Goal: Task Accomplishment & Management: Manage account settings

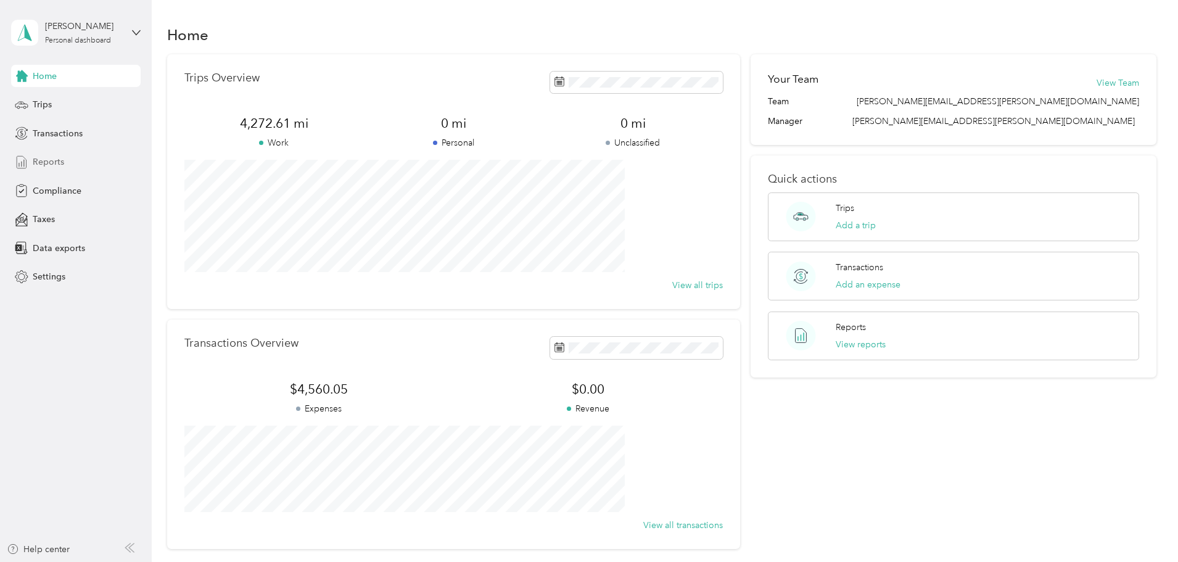
click at [44, 161] on span "Reports" at bounding box center [48, 161] width 31 height 13
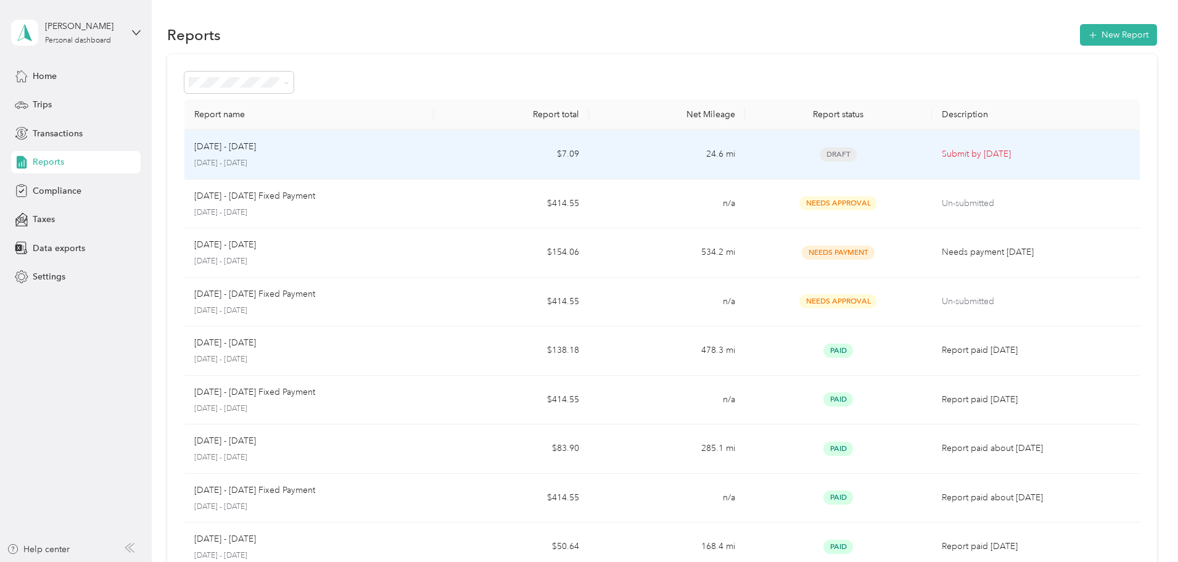
click at [295, 159] on p "[DATE] - [DATE]" at bounding box center [308, 163] width 229 height 11
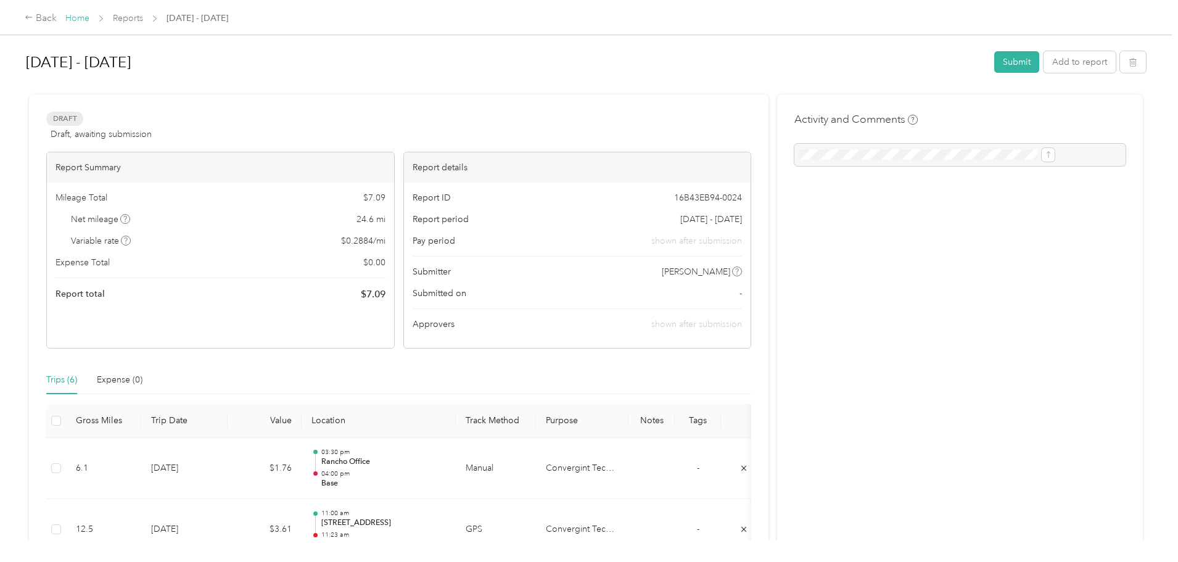
click at [89, 16] on link "Home" at bounding box center [77, 18] width 24 height 10
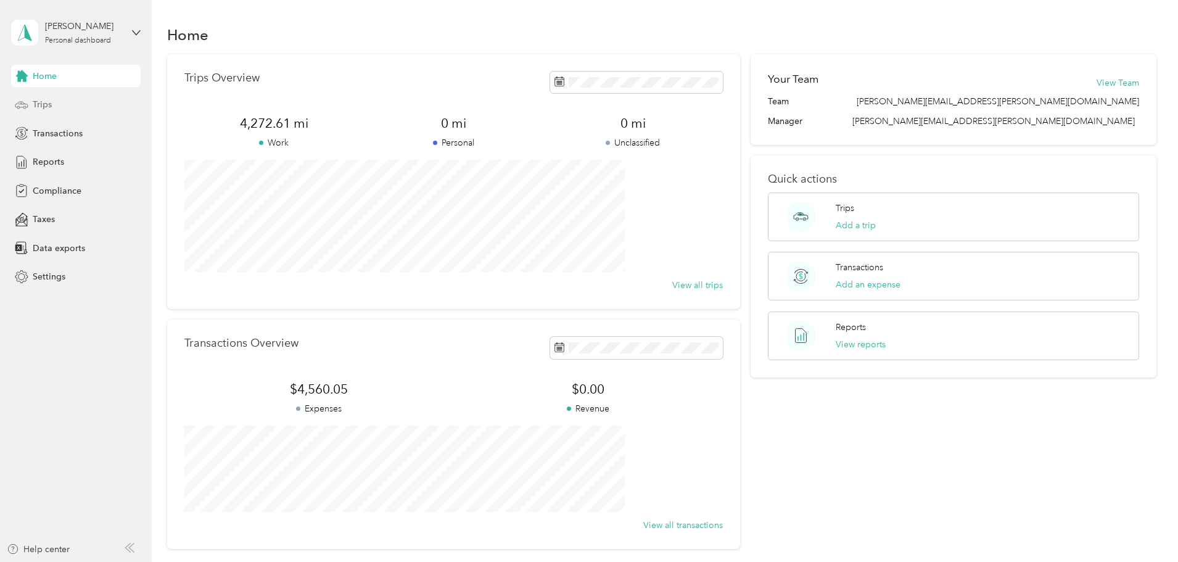
click at [57, 111] on div "Trips" at bounding box center [75, 105] width 129 height 22
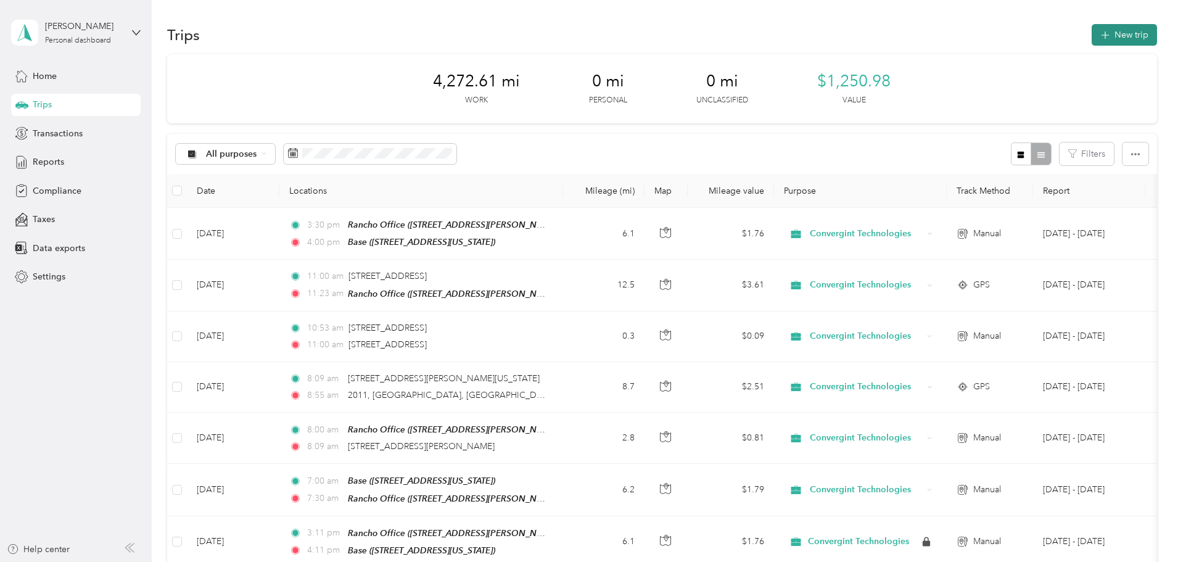
click at [1091, 38] on button "New trip" at bounding box center [1123, 35] width 65 height 22
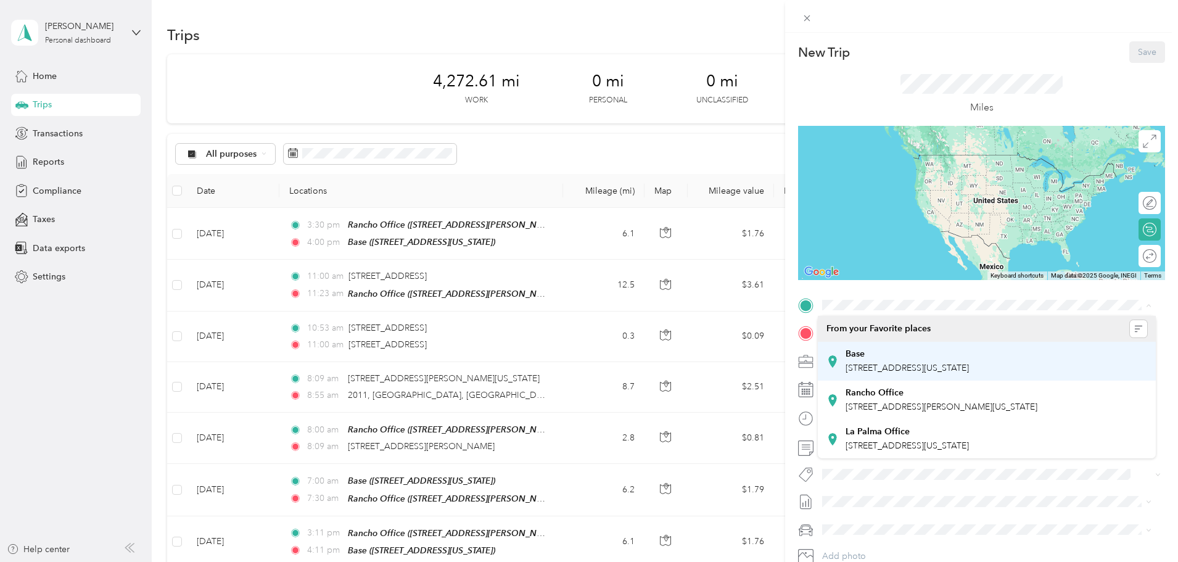
click at [866, 355] on div "Base" at bounding box center [906, 353] width 123 height 11
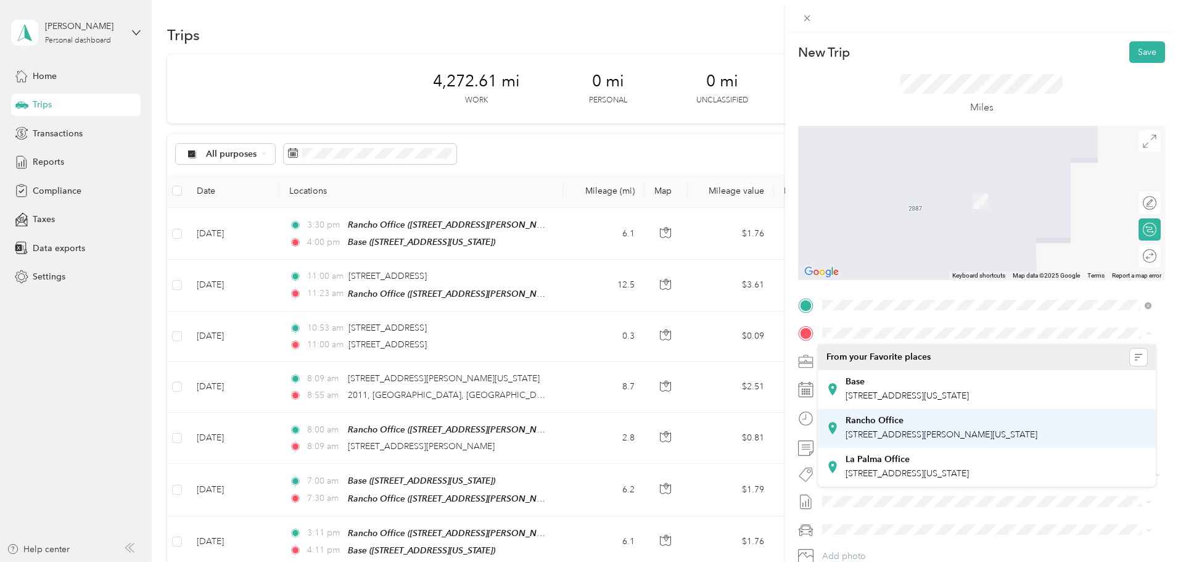
click at [899, 422] on strong "Rancho Office" at bounding box center [874, 420] width 58 height 11
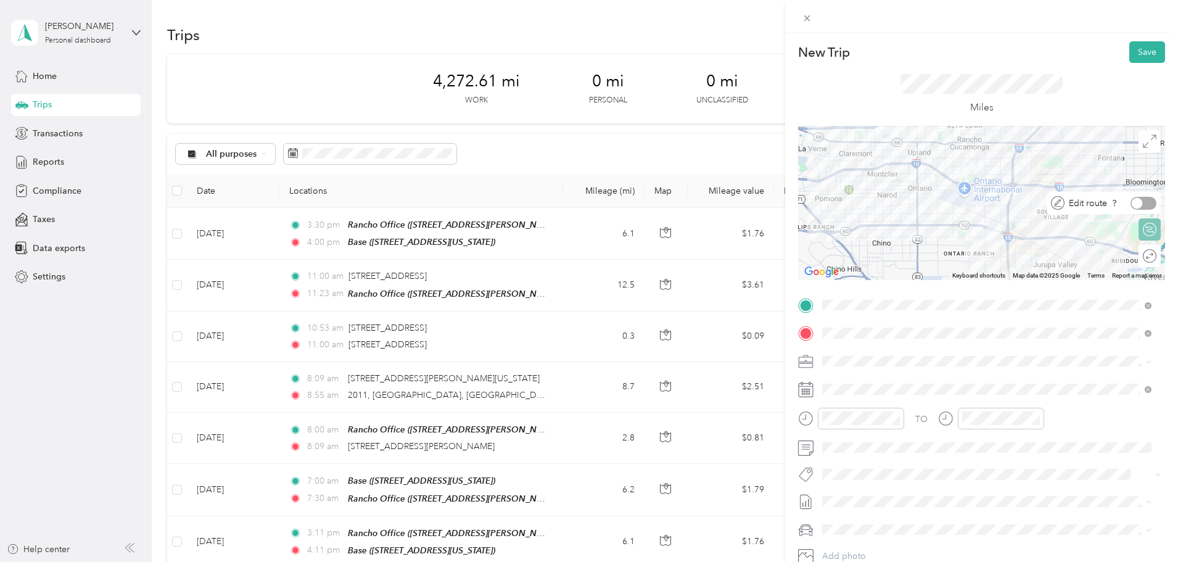
click at [1139, 205] on div at bounding box center [1143, 203] width 26 height 13
click at [1136, 255] on div at bounding box center [1143, 256] width 26 height 13
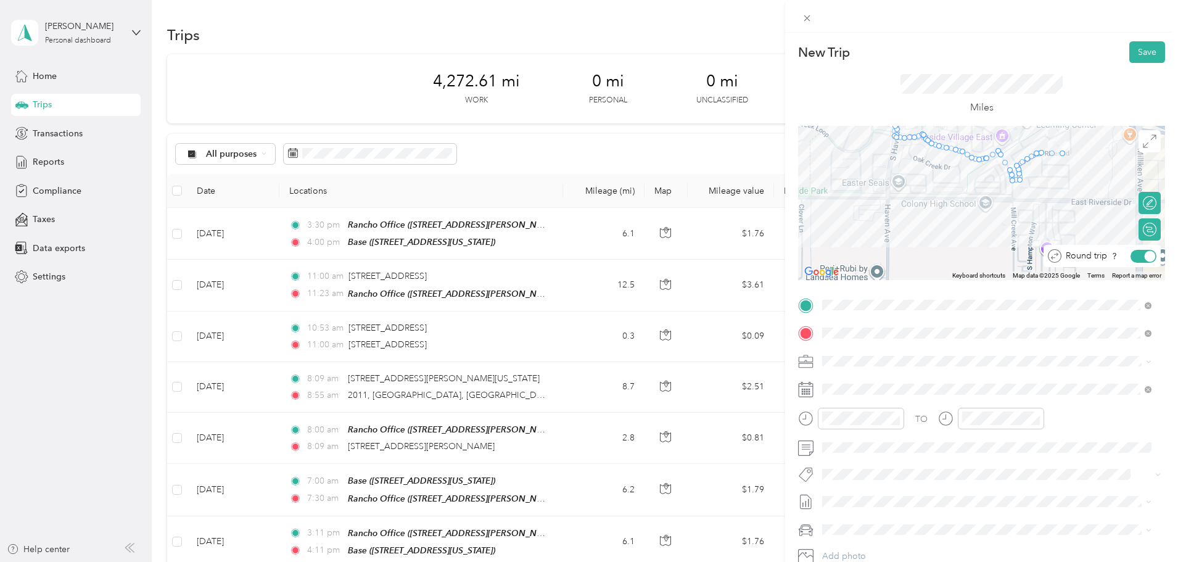
click at [1144, 256] on div at bounding box center [1149, 255] width 11 height 11
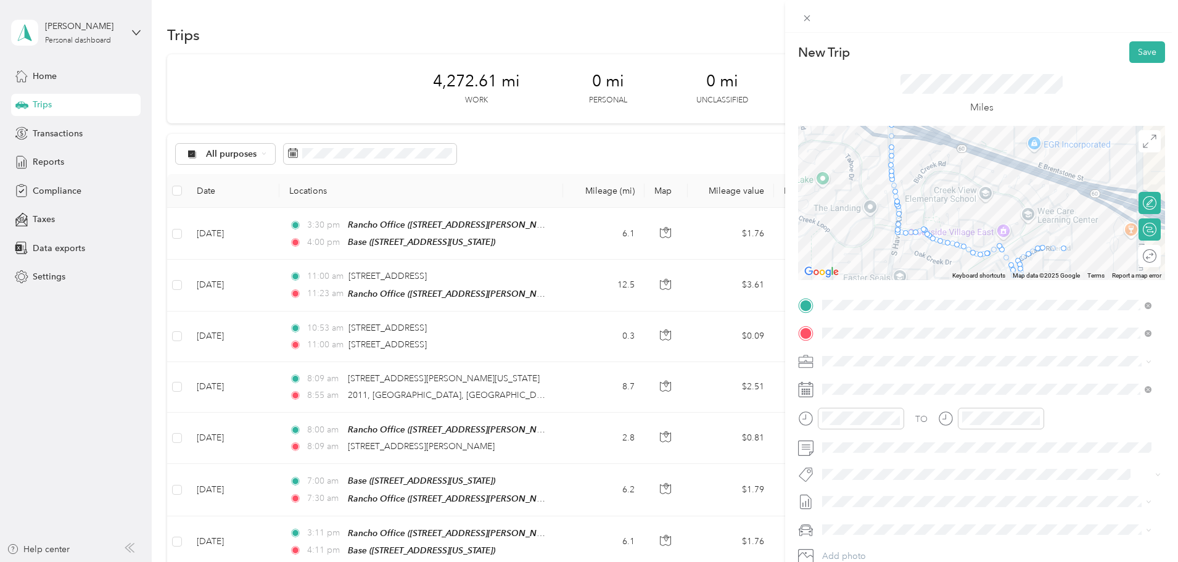
drag, startPoint x: 946, startPoint y: 211, endPoint x: 942, endPoint y: 285, distance: 74.1
click at [942, 285] on div "New Trip Save This trip cannot be edited because it is either under review, app…" at bounding box center [981, 317] width 367 height 552
drag, startPoint x: 921, startPoint y: 230, endPoint x: 944, endPoint y: 171, distance: 63.1
click at [1137, 257] on div at bounding box center [1143, 256] width 26 height 13
drag, startPoint x: 921, startPoint y: 231, endPoint x: 948, endPoint y: 171, distance: 65.7
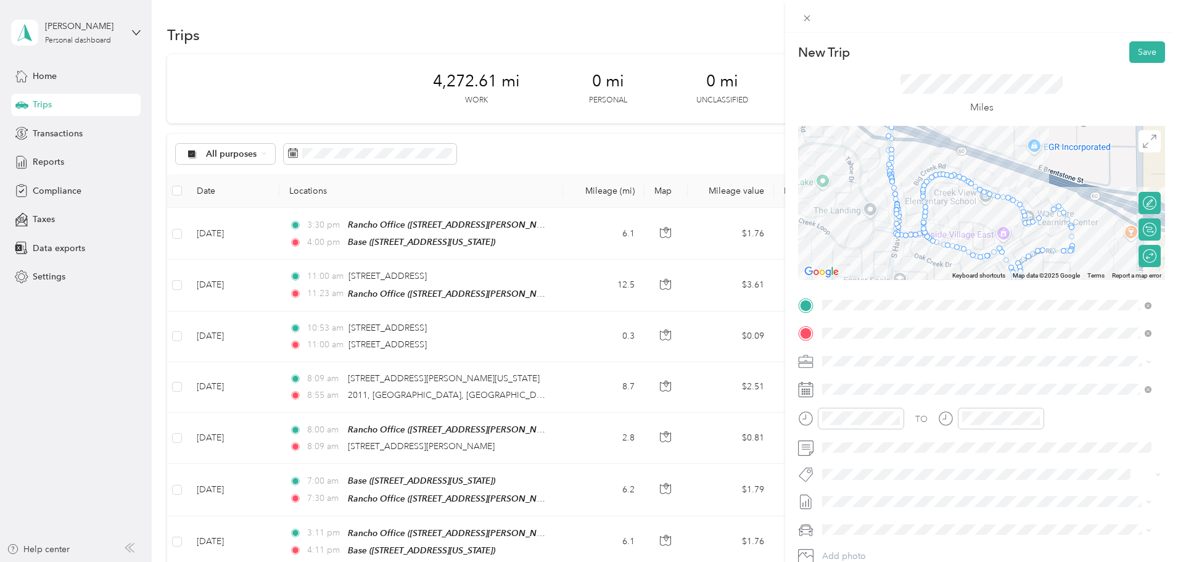
drag, startPoint x: 935, startPoint y: 242, endPoint x: 948, endPoint y: 173, distance: 71.0
drag, startPoint x: 992, startPoint y: 247, endPoint x: 989, endPoint y: 192, distance: 55.6
click at [1144, 256] on div at bounding box center [1149, 255] width 11 height 11
drag, startPoint x: 919, startPoint y: 229, endPoint x: 942, endPoint y: 171, distance: 61.7
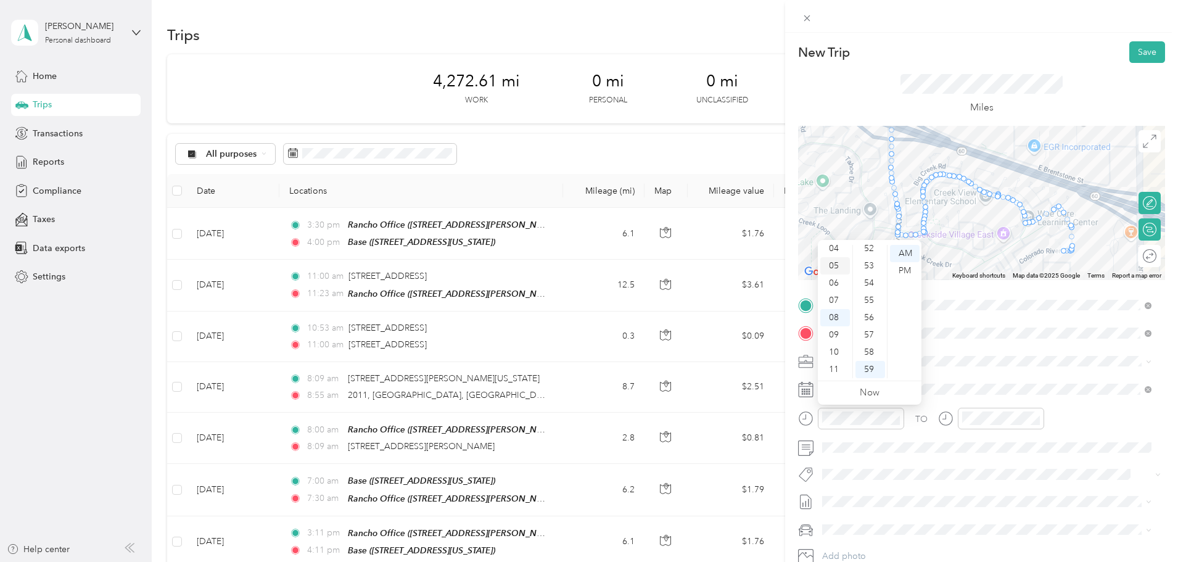
click at [833, 268] on div "05" at bounding box center [835, 265] width 30 height 17
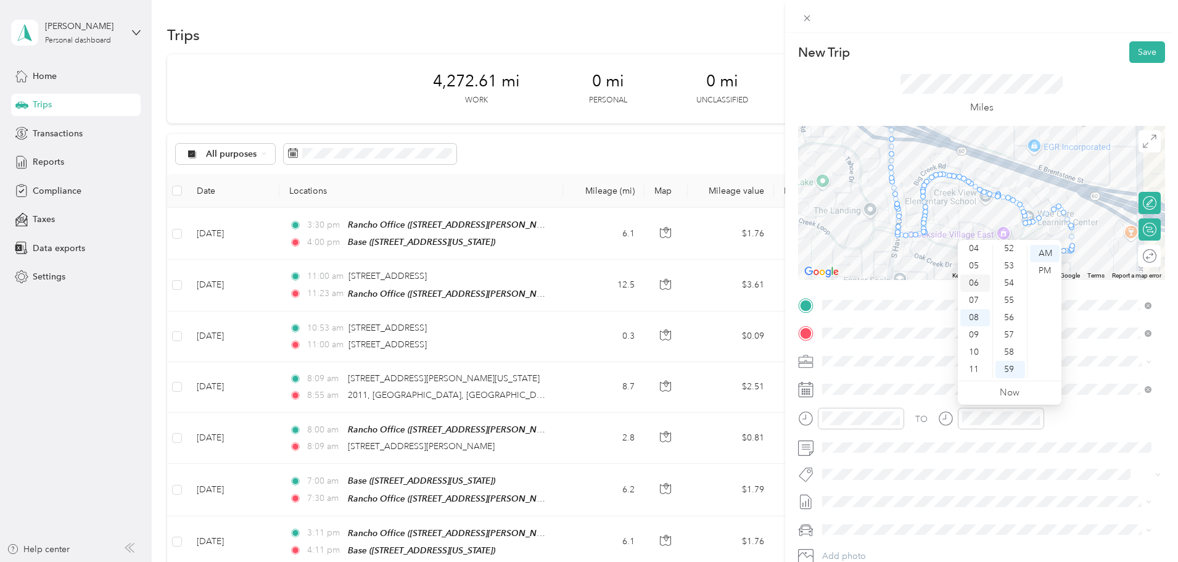
click at [971, 282] on div "06" at bounding box center [975, 282] width 30 height 17
click at [1012, 252] on div "33" at bounding box center [1010, 248] width 30 height 17
click at [1090, 423] on div "TO" at bounding box center [981, 423] width 367 height 30
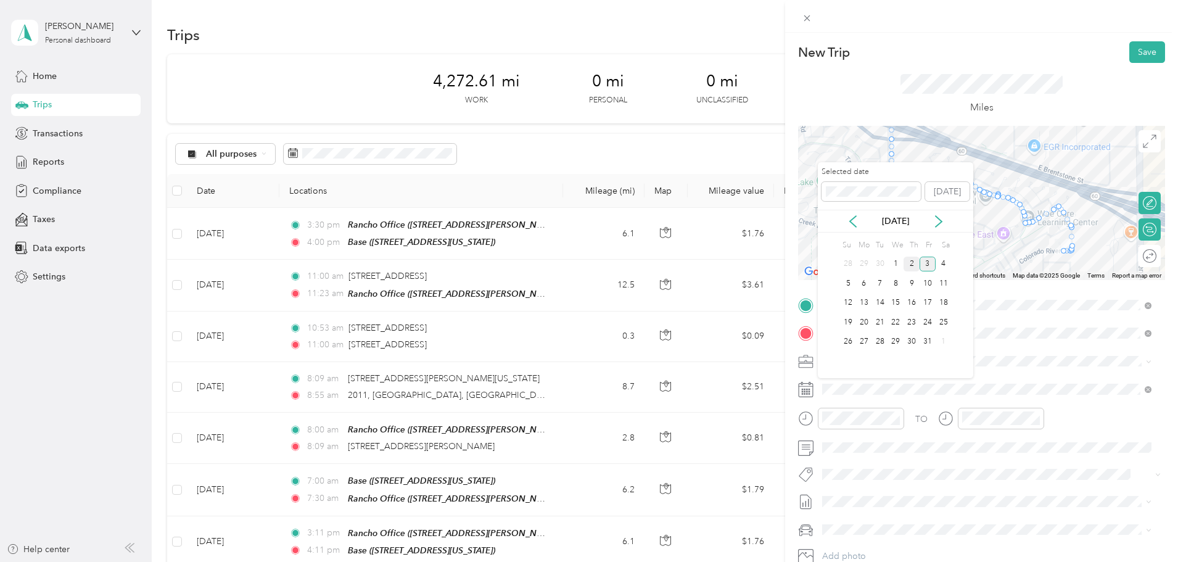
click at [910, 265] on div "2" at bounding box center [911, 264] width 16 height 15
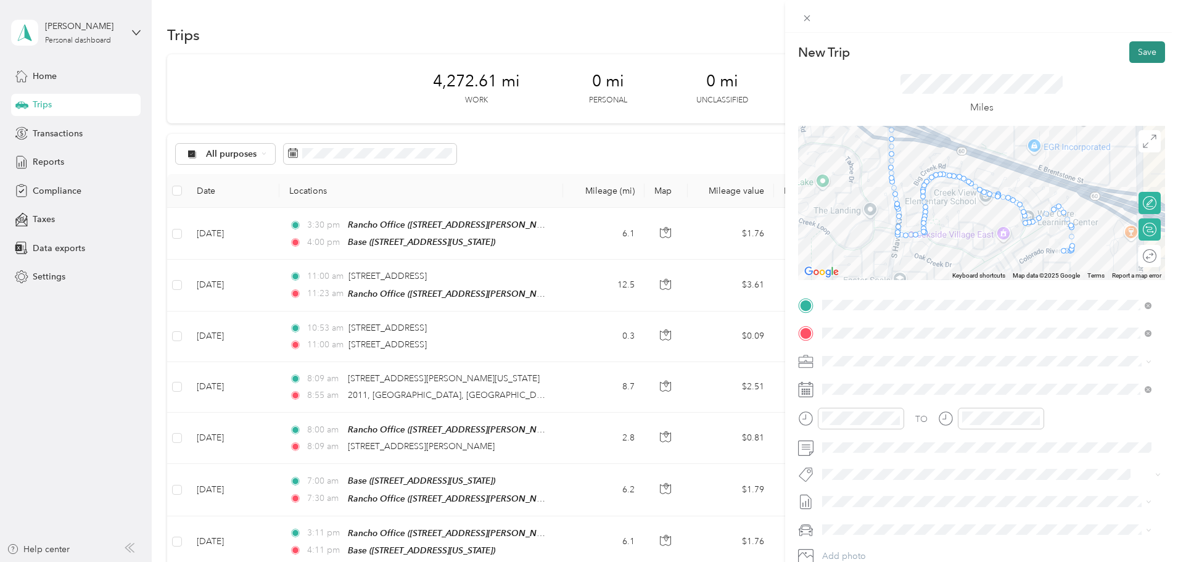
click at [1133, 57] on button "Save" at bounding box center [1147, 52] width 36 height 22
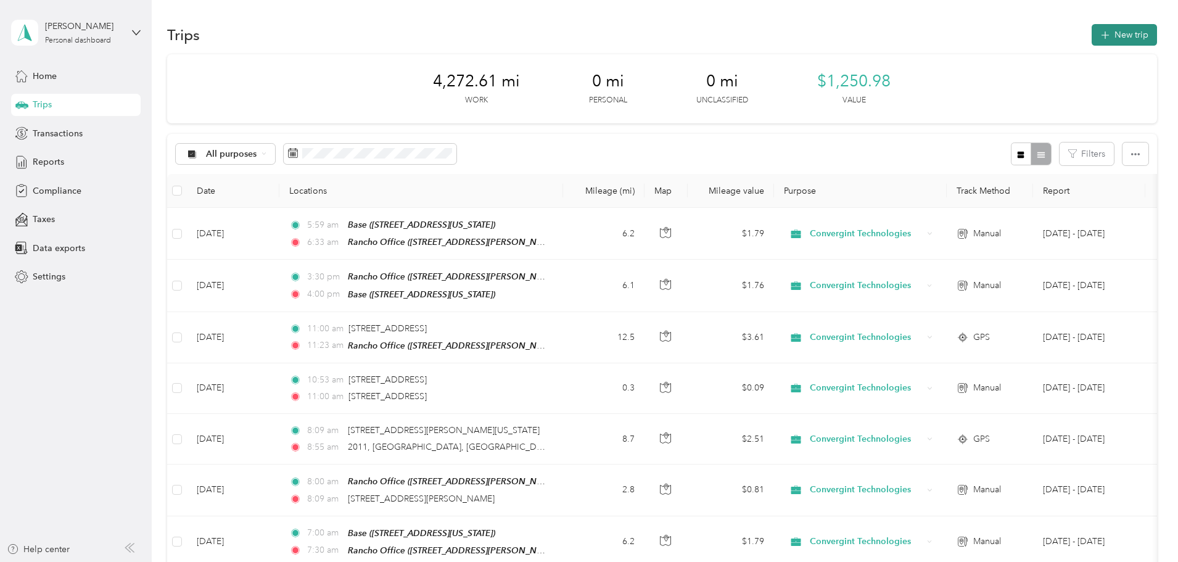
click at [1091, 43] on button "New trip" at bounding box center [1123, 35] width 65 height 22
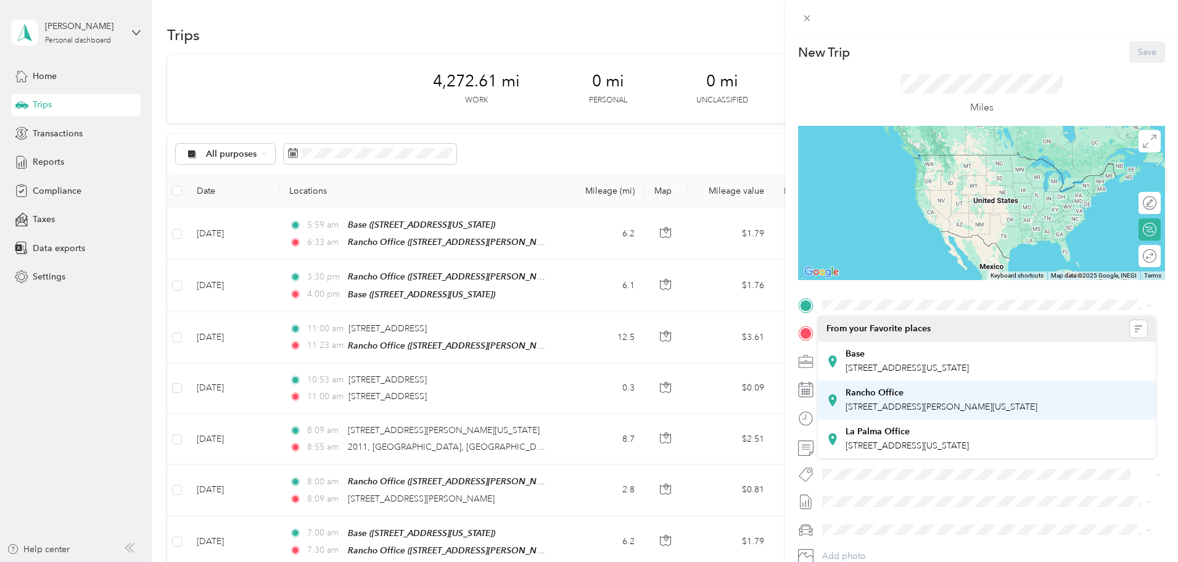
click at [868, 398] on div "Rancho Office [STREET_ADDRESS][PERSON_NAME][US_STATE]" at bounding box center [941, 400] width 192 height 26
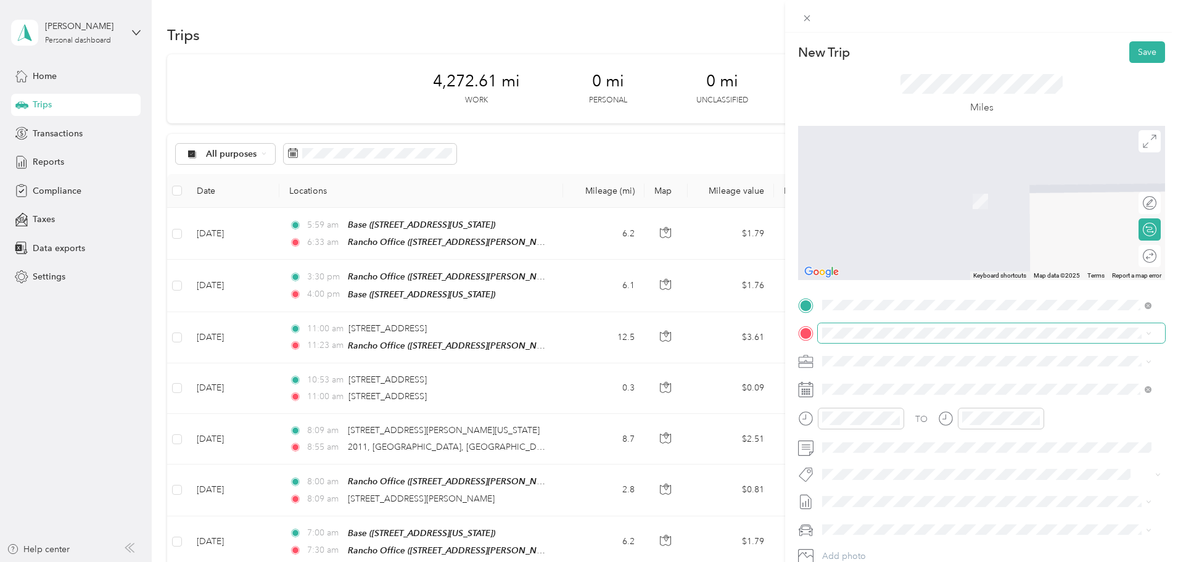
click at [868, 327] on span at bounding box center [991, 333] width 347 height 20
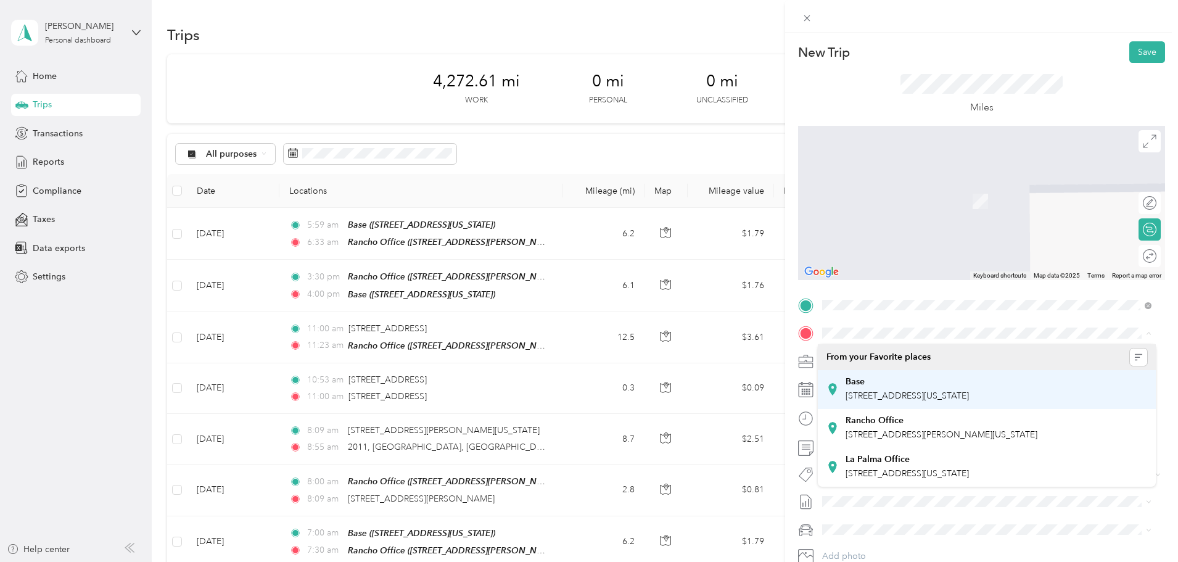
click at [873, 384] on div "Base" at bounding box center [906, 381] width 123 height 11
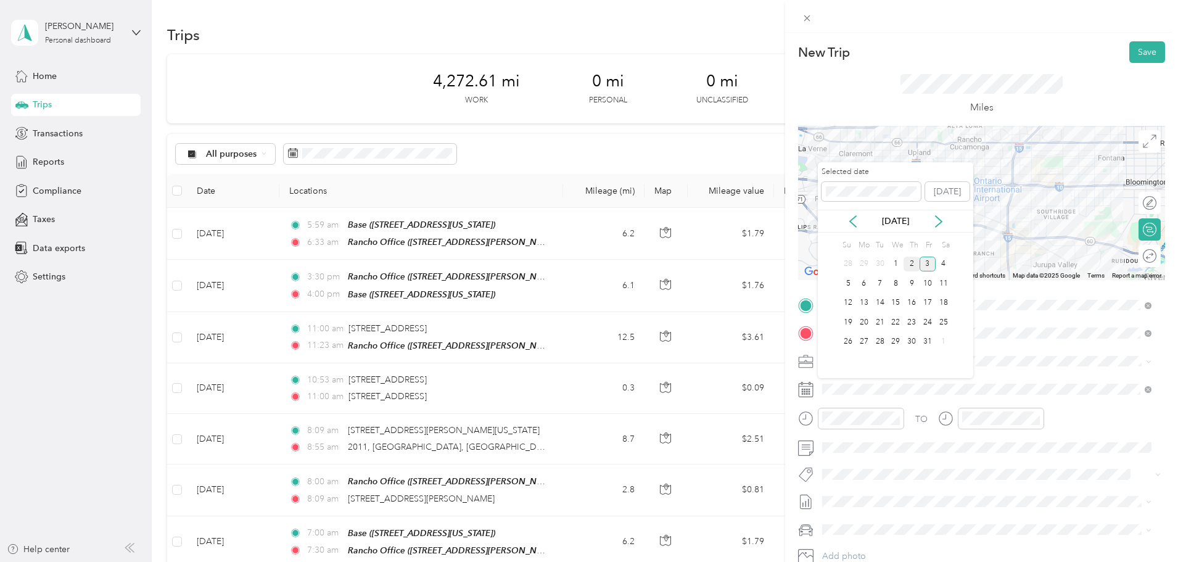
click at [910, 266] on div "2" at bounding box center [911, 264] width 16 height 15
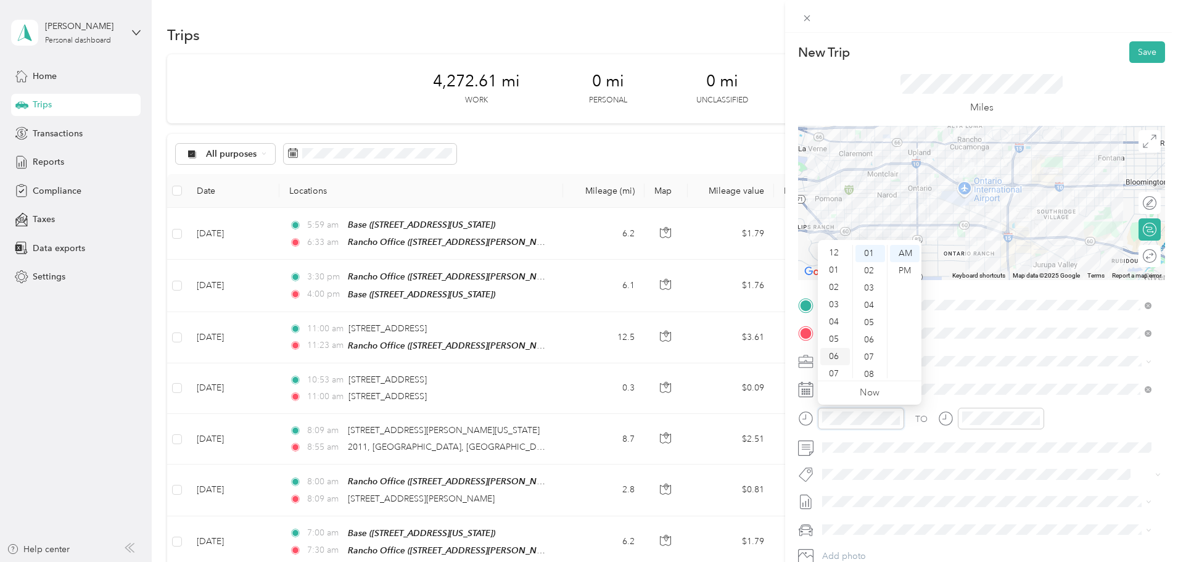
scroll to position [0, 0]
click at [836, 303] on div "03" at bounding box center [835, 305] width 30 height 17
click at [908, 269] on div "PM" at bounding box center [905, 270] width 30 height 17
click at [1062, 417] on div "TO" at bounding box center [981, 423] width 367 height 30
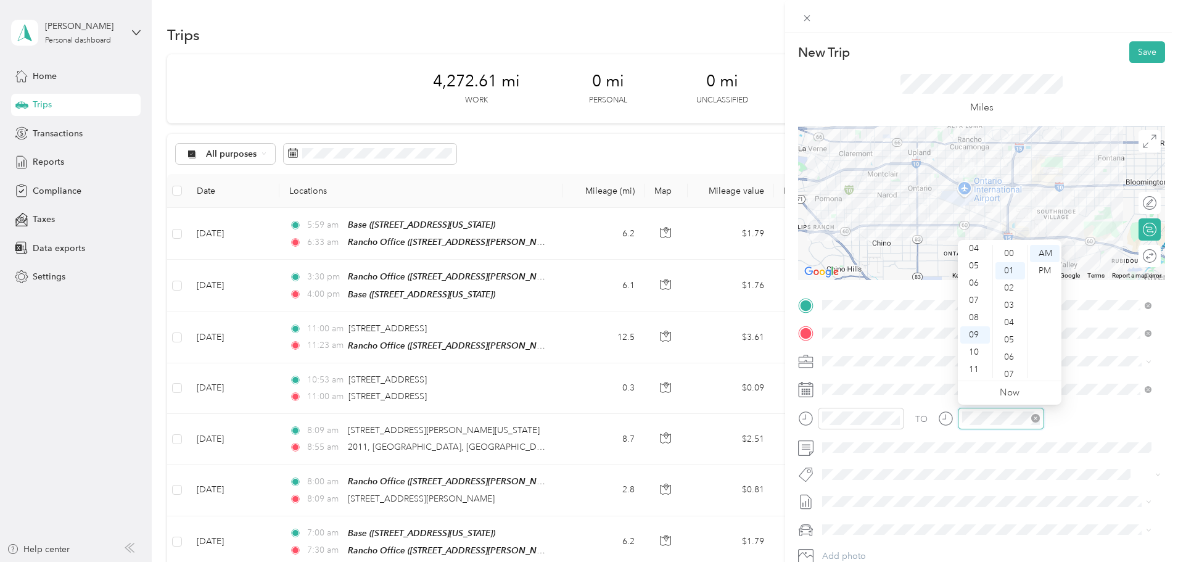
scroll to position [17, 0]
click at [972, 249] on div "04" at bounding box center [975, 248] width 30 height 17
click at [1043, 272] on div "PM" at bounding box center [1045, 270] width 30 height 17
click at [1086, 411] on div "TO" at bounding box center [981, 423] width 367 height 30
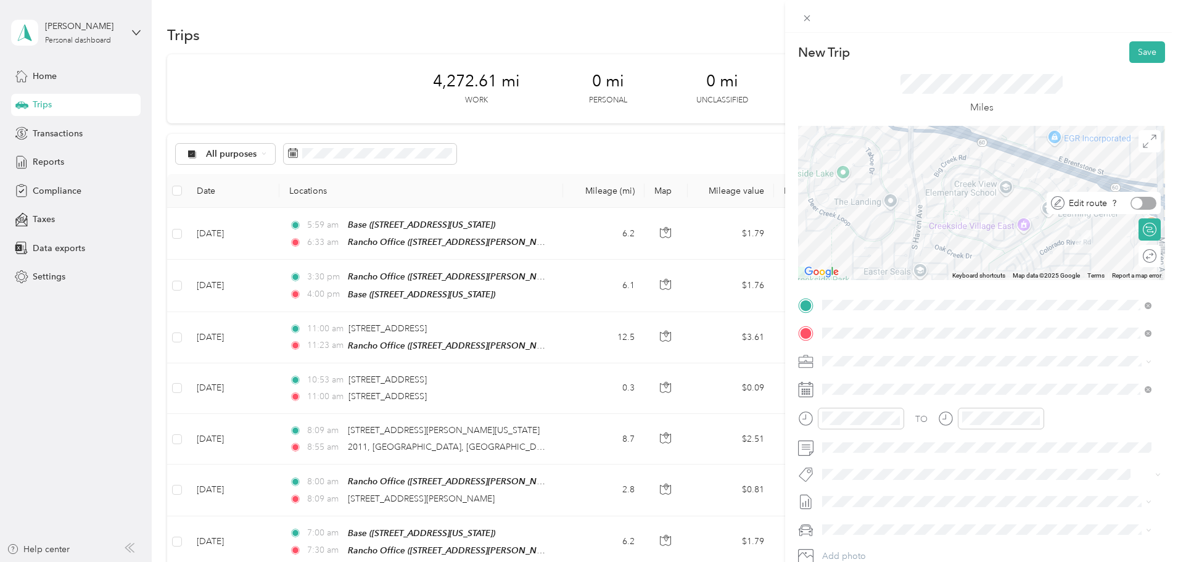
click at [1133, 202] on div at bounding box center [1143, 203] width 26 height 13
drag, startPoint x: 939, startPoint y: 224, endPoint x: 964, endPoint y: 162, distance: 67.2
click at [1129, 51] on button "Save" at bounding box center [1147, 52] width 36 height 22
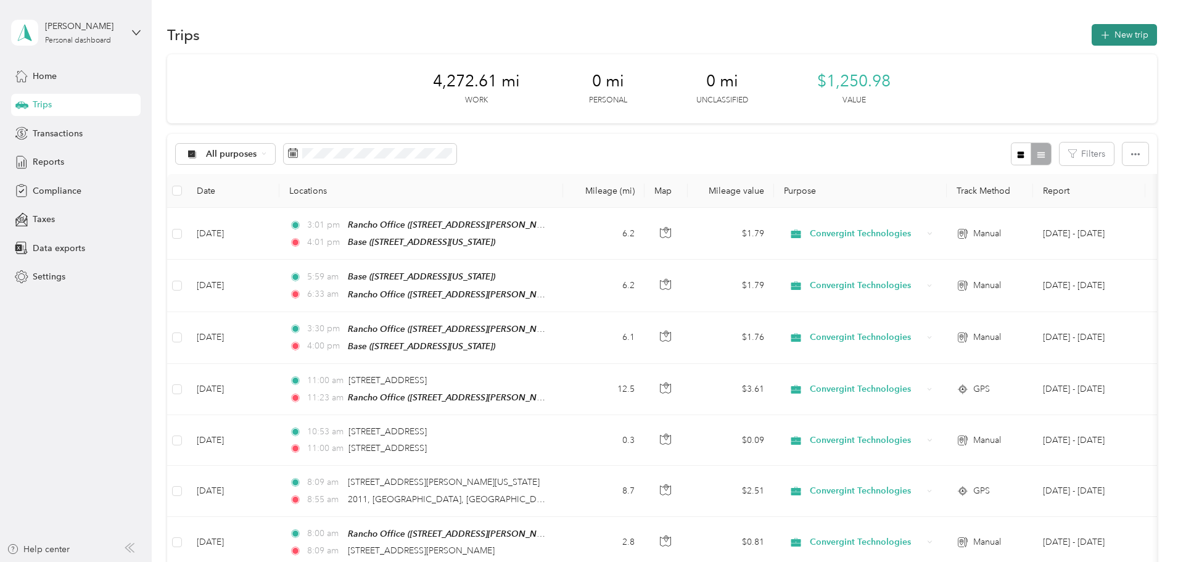
click at [1091, 39] on button "New trip" at bounding box center [1123, 35] width 65 height 22
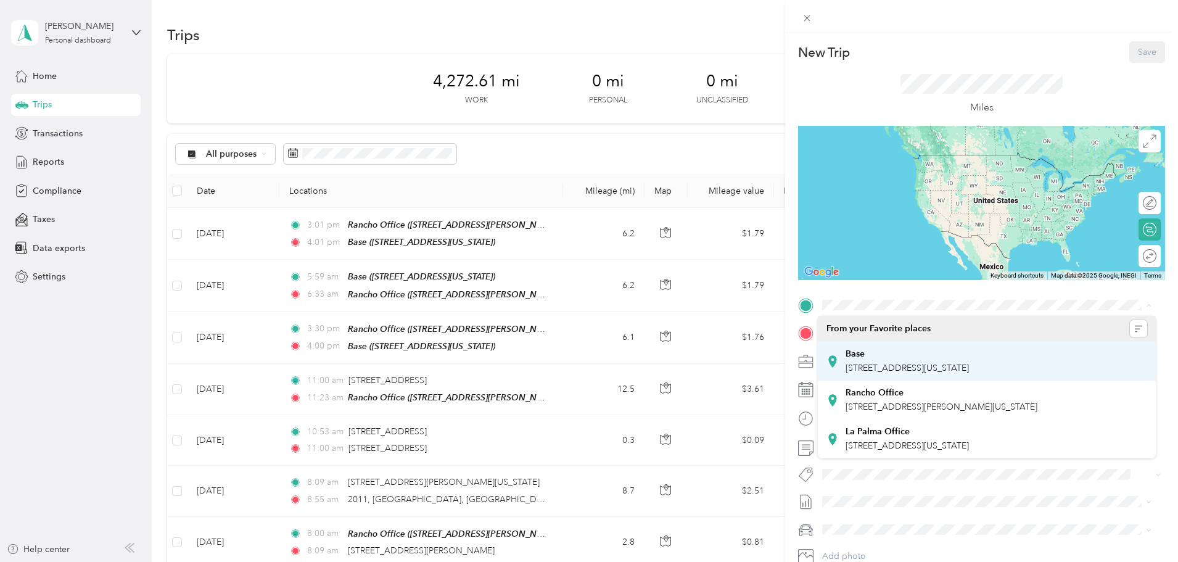
click at [887, 363] on span "[STREET_ADDRESS][US_STATE]" at bounding box center [906, 368] width 123 height 10
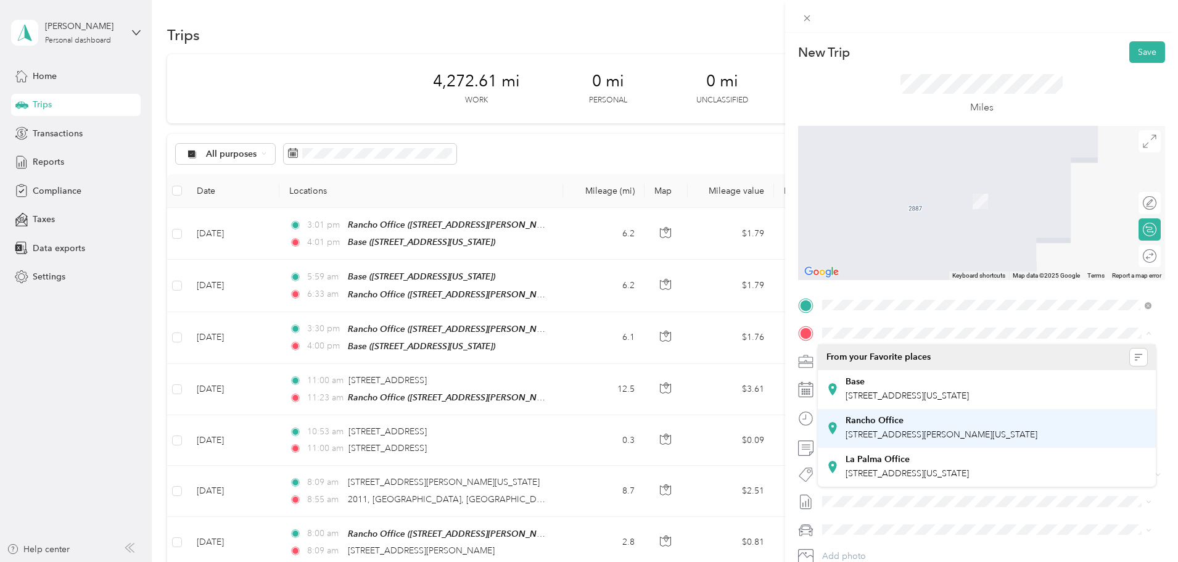
click at [896, 417] on strong "Rancho Office" at bounding box center [874, 420] width 58 height 11
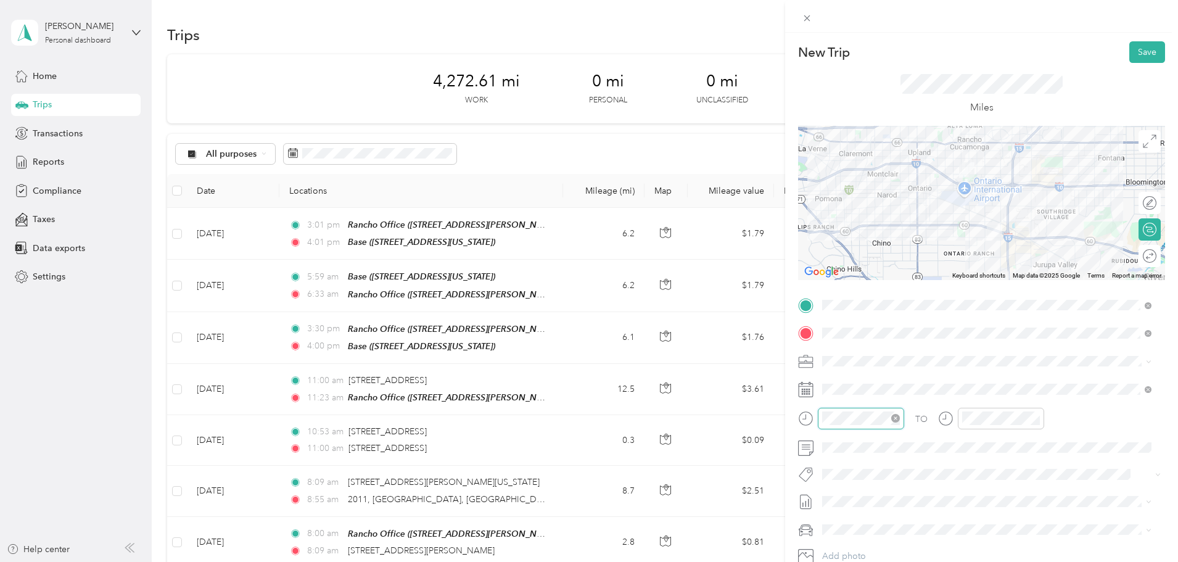
scroll to position [35, 0]
click at [831, 283] on div "06" at bounding box center [835, 282] width 30 height 17
click at [874, 374] on div "09" at bounding box center [870, 374] width 30 height 17
click at [868, 358] on div "15" at bounding box center [870, 356] width 30 height 17
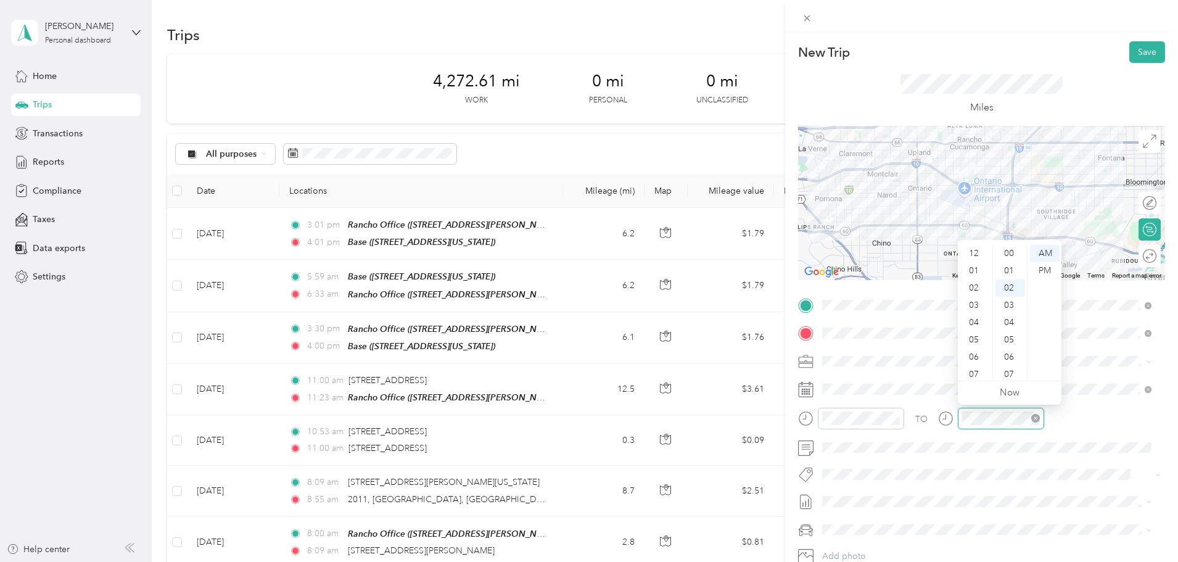
scroll to position [74, 0]
click at [973, 282] on div "06" at bounding box center [975, 282] width 30 height 17
click at [1011, 375] on div "09" at bounding box center [1010, 374] width 30 height 17
click at [1011, 375] on div "16" at bounding box center [1010, 374] width 30 height 17
click at [1011, 375] on div "23" at bounding box center [1010, 374] width 30 height 17
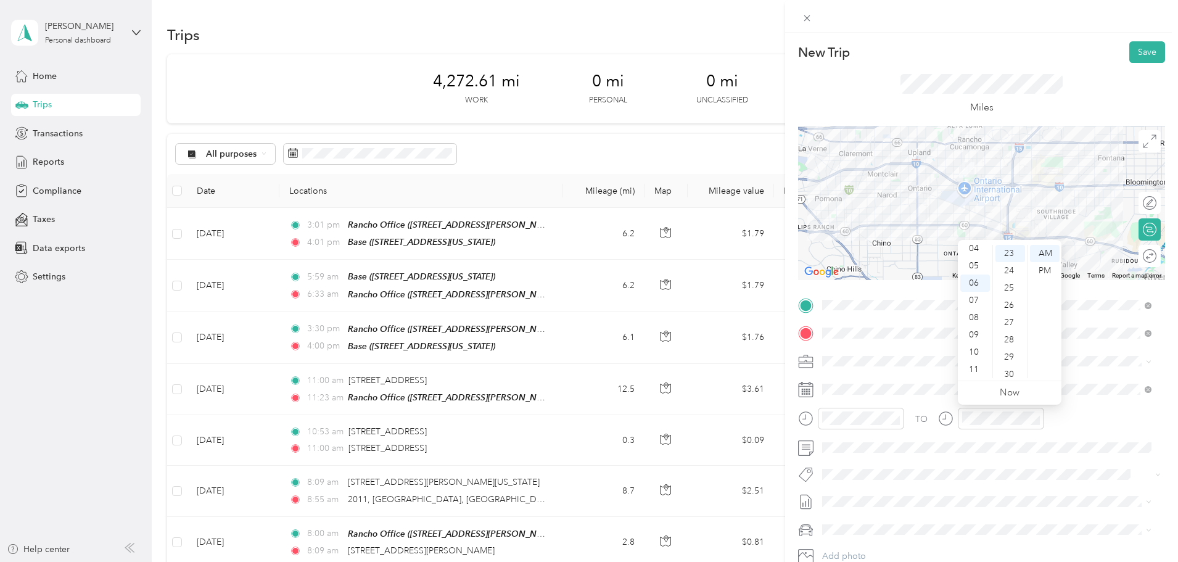
click at [1011, 375] on div "30" at bounding box center [1010, 374] width 30 height 17
click at [1065, 419] on div "TO" at bounding box center [981, 423] width 367 height 30
click at [1132, 202] on div at bounding box center [1136, 202] width 11 height 11
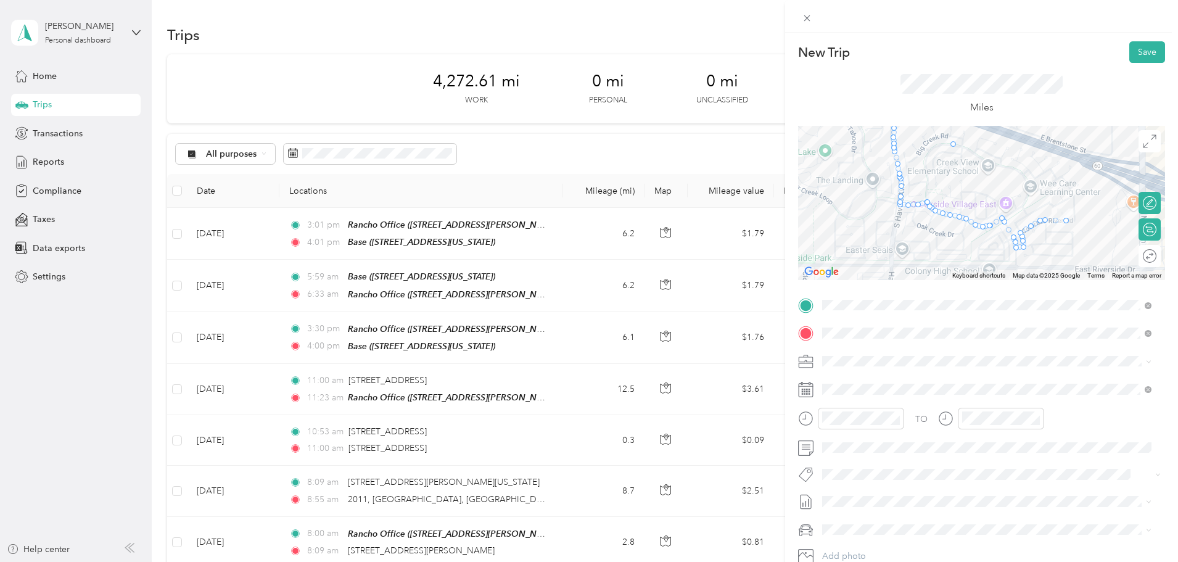
drag, startPoint x: 921, startPoint y: 202, endPoint x: 951, endPoint y: 142, distance: 66.7
click at [1146, 56] on button "Save" at bounding box center [1147, 52] width 36 height 22
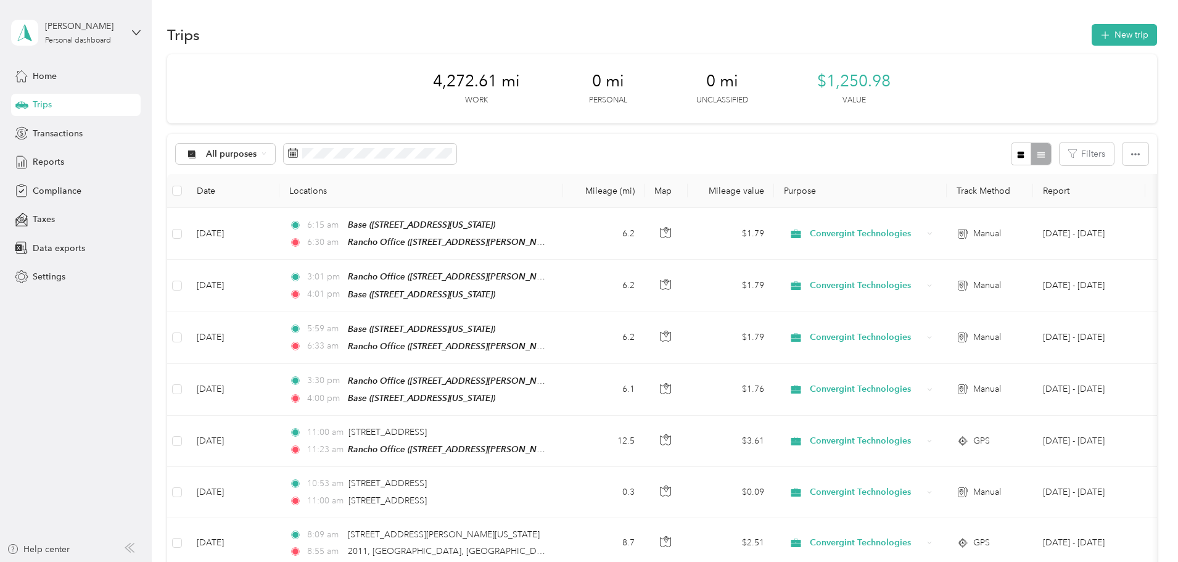
click at [41, 107] on span "Trips" at bounding box center [42, 104] width 19 height 13
click at [41, 73] on span "Home" at bounding box center [45, 76] width 24 height 13
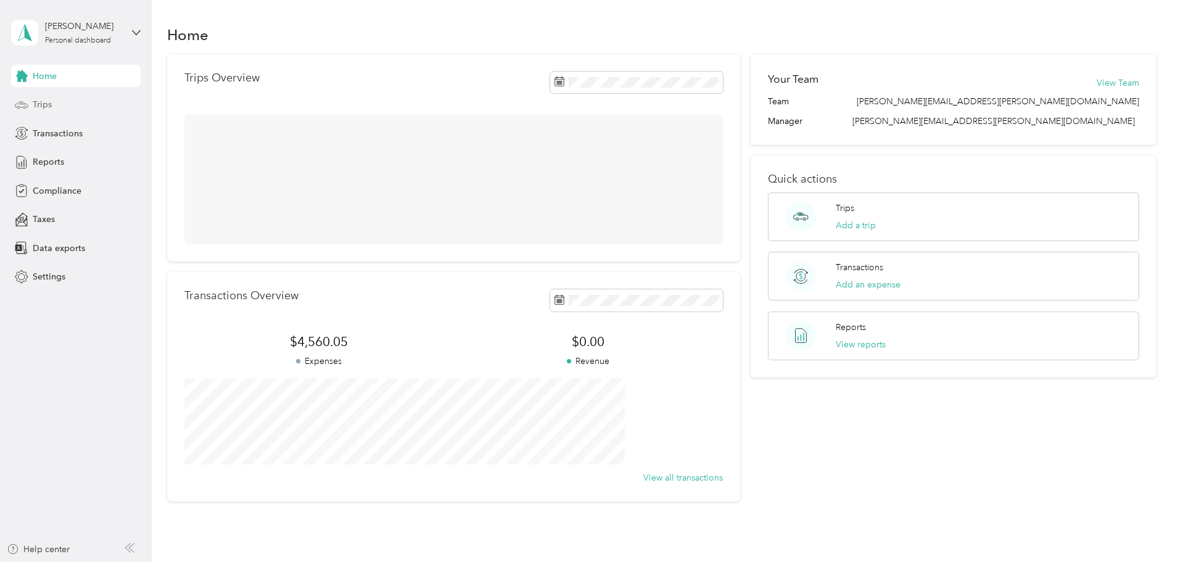
click at [52, 102] on div "Trips" at bounding box center [75, 105] width 129 height 22
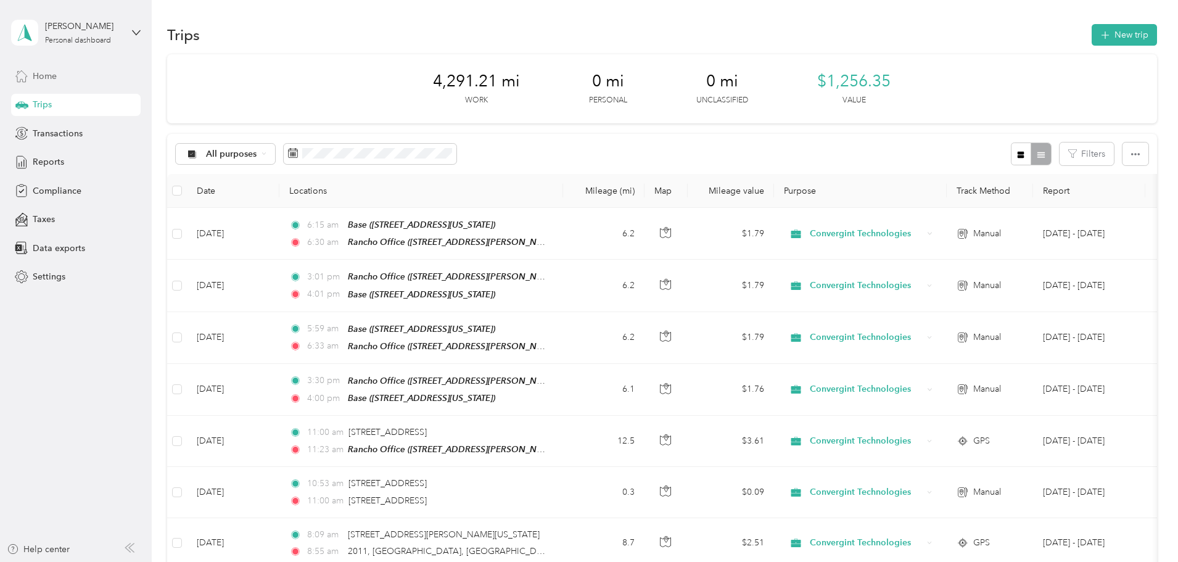
click at [55, 77] on span "Home" at bounding box center [45, 76] width 24 height 13
